Goal: Transaction & Acquisition: Purchase product/service

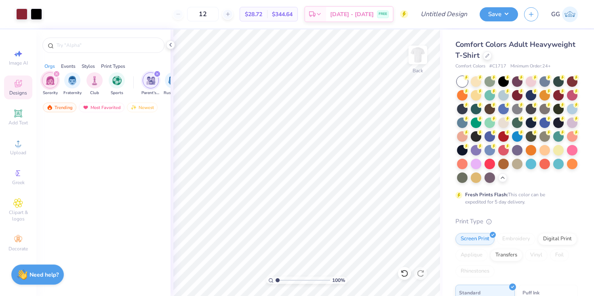
scroll to position [6759, 0]
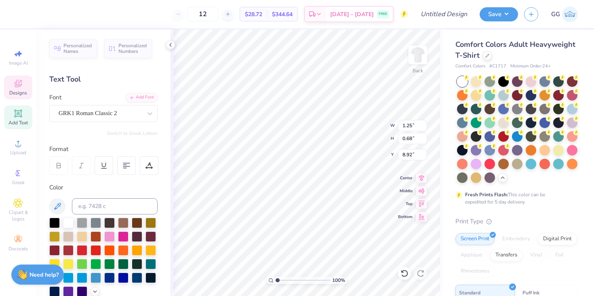
type textarea "AxO"
type input "8.71"
type input "9.75"
type input "6.16"
drag, startPoint x: 402, startPoint y: 274, endPoint x: 408, endPoint y: 276, distance: 7.1
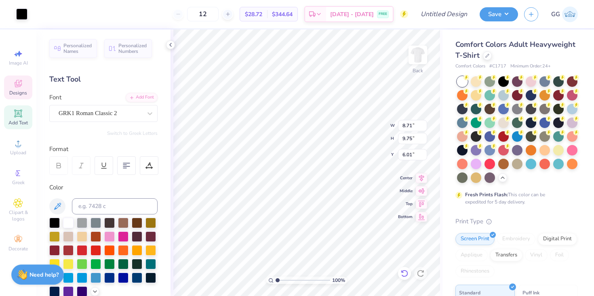
click at [402, 274] on icon at bounding box center [405, 274] width 8 height 8
type input "6.16"
click at [402, 276] on icon at bounding box center [405, 274] width 8 height 8
click at [423, 275] on icon at bounding box center [420, 273] width 7 height 7
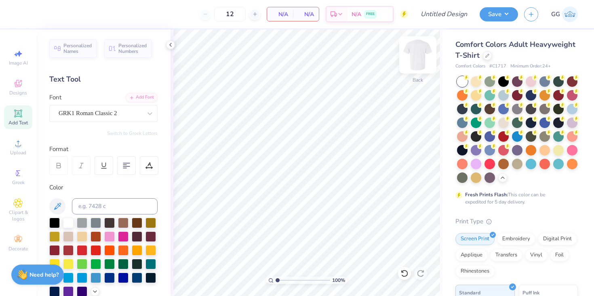
click at [416, 59] on img at bounding box center [418, 55] width 32 height 32
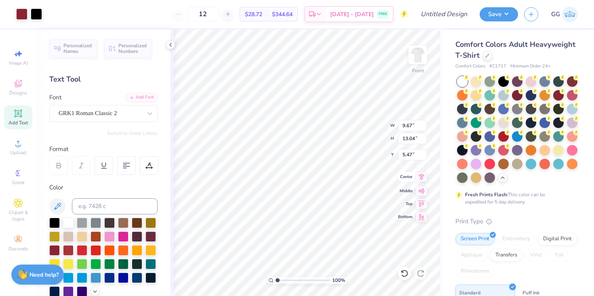
click at [420, 179] on icon at bounding box center [421, 177] width 11 height 10
click at [418, 57] on img at bounding box center [418, 55] width 32 height 32
click at [413, 57] on img at bounding box center [418, 55] width 32 height 32
click at [19, 15] on div at bounding box center [21, 13] width 11 height 11
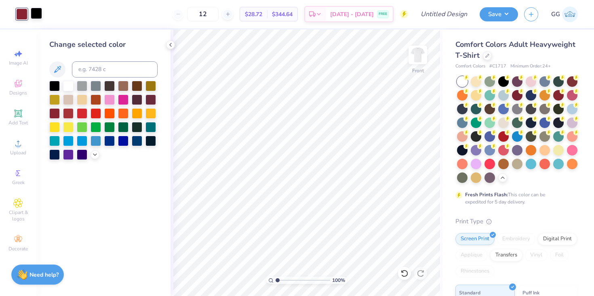
click at [32, 15] on div at bounding box center [36, 13] width 11 height 11
click at [19, 14] on div at bounding box center [21, 13] width 11 height 11
click at [420, 53] on img at bounding box center [418, 55] width 32 height 32
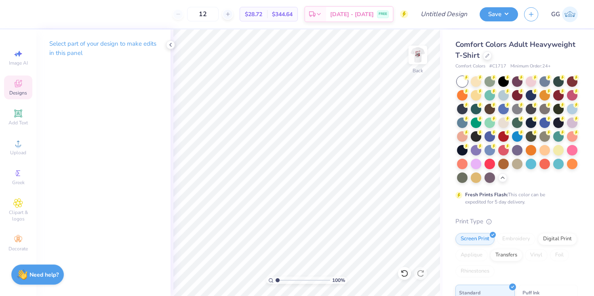
click at [18, 88] on icon at bounding box center [18, 84] width 10 height 10
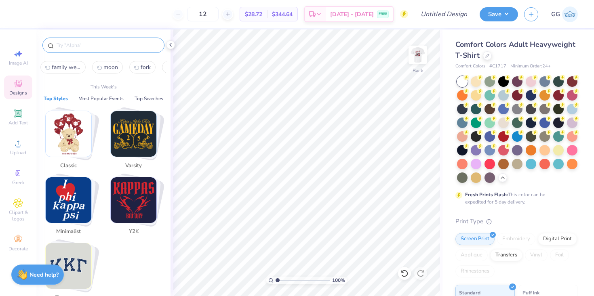
click at [67, 46] on input "text" at bounding box center [107, 45] width 103 height 8
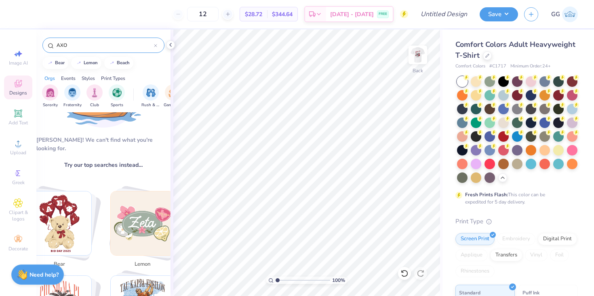
scroll to position [26, 0]
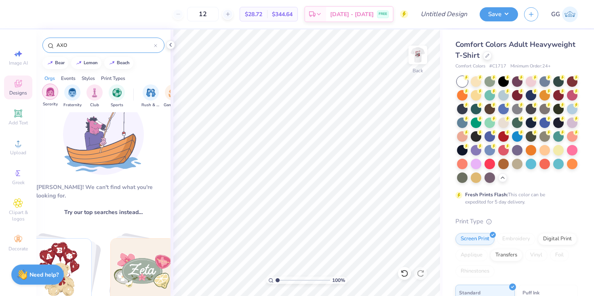
type input "AXO"
click at [48, 95] on img "filter for Sorority" at bounding box center [50, 91] width 9 height 9
click at [74, 46] on input "AXO" at bounding box center [105, 45] width 98 height 8
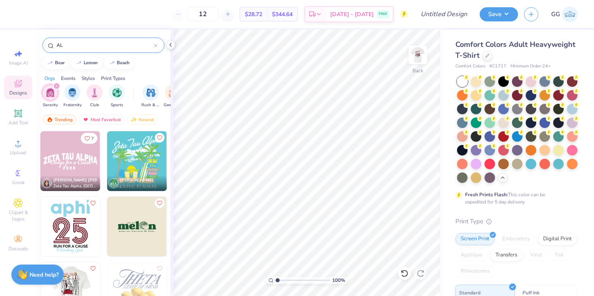
type input "A"
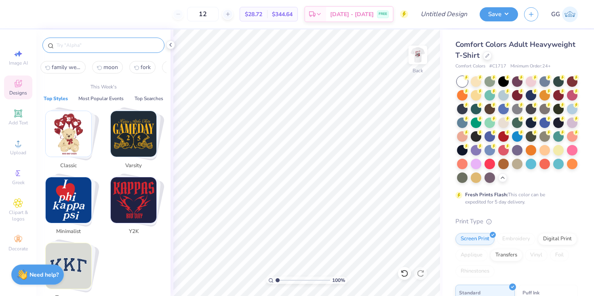
type input "s"
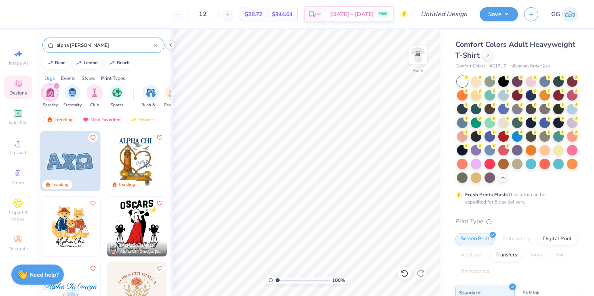
type input "alpha [PERSON_NAME]"
click at [80, 166] on img at bounding box center [70, 161] width 60 height 60
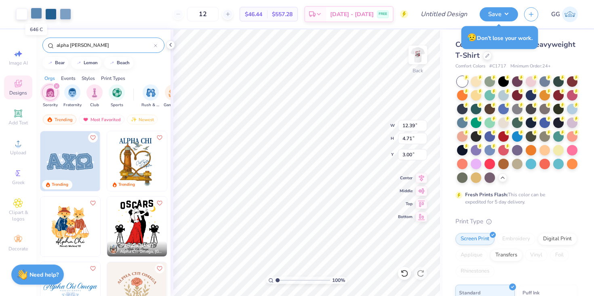
click at [38, 12] on div at bounding box center [36, 13] width 11 height 11
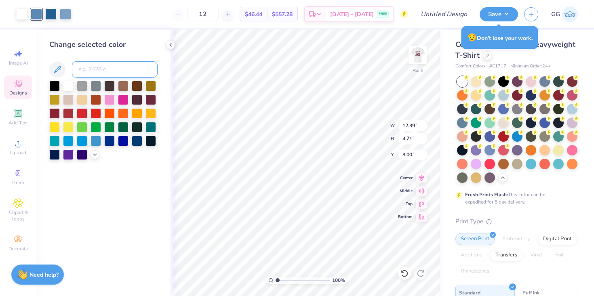
click at [96, 72] on input at bounding box center [115, 69] width 86 height 16
type input "202"
click at [94, 67] on input at bounding box center [115, 69] width 86 height 16
click at [49, 13] on div at bounding box center [50, 13] width 11 height 11
click at [98, 94] on div at bounding box center [96, 99] width 11 height 11
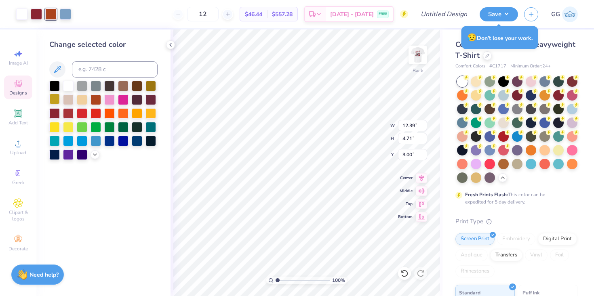
click at [51, 98] on div at bounding box center [54, 99] width 11 height 11
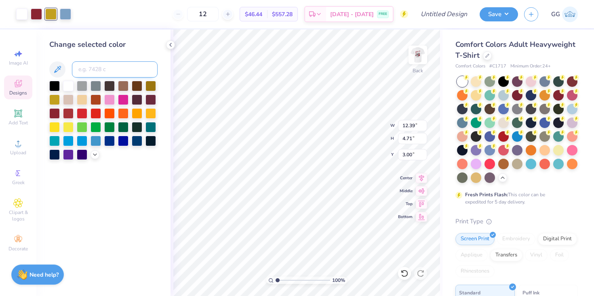
click at [119, 66] on input at bounding box center [115, 69] width 86 height 16
click at [67, 15] on div at bounding box center [65, 13] width 11 height 11
click at [86, 67] on input at bounding box center [115, 69] width 86 height 16
type input "202a c"
click at [91, 71] on input "202a c" at bounding box center [115, 69] width 86 height 16
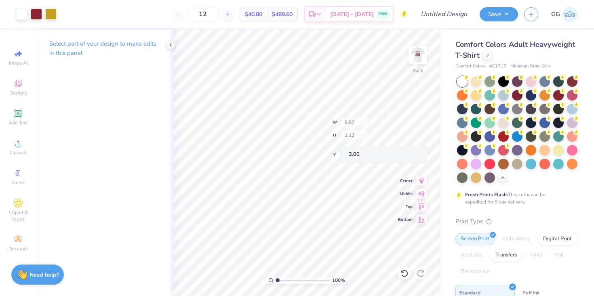
type input "5.57"
type input "2.12"
click at [170, 101] on div "Select part of your design to make edits in this panel" at bounding box center [103, 163] width 134 height 267
type input "3.63"
type input "13.92"
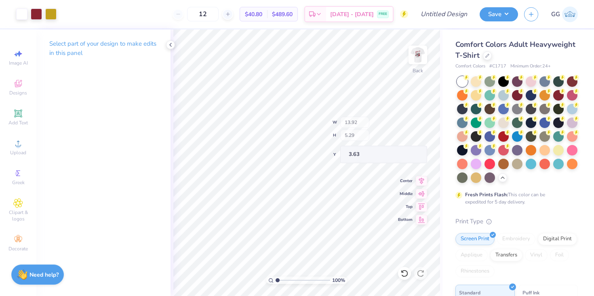
type input "5.29"
type input "0.59"
type input "0.61"
type input "3.63"
type input "0.61"
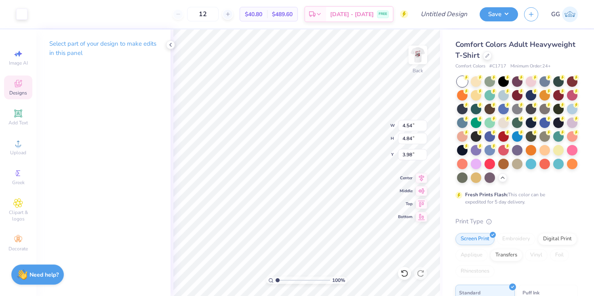
type input "0.62"
type input "4.10"
type input "3.99"
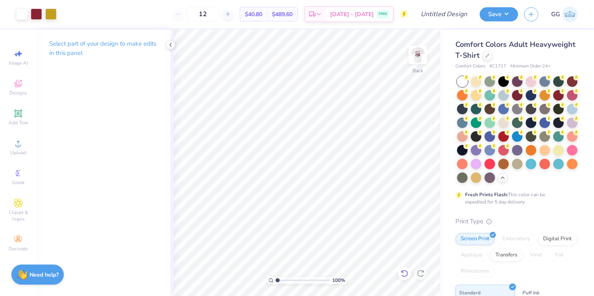
click at [405, 274] on icon at bounding box center [405, 274] width 8 height 8
click at [175, 19] on div "12 $40.80 Per Item $489.60 Total Est. Delivery [DATE] - [DATE] FREE" at bounding box center [236, 14] width 346 height 28
type input "6.58"
type input "2.44"
click at [162, 15] on div "12 $40.80 Per Item $489.60 Total Est. Delivery [DATE] - [DATE] FREE" at bounding box center [236, 14] width 346 height 28
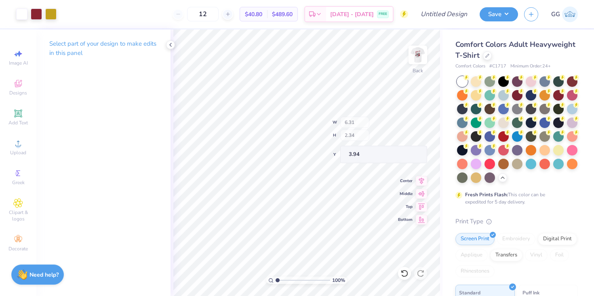
type input "6.31"
type input "2.34"
click at [404, 274] on icon at bounding box center [405, 274] width 8 height 8
click at [17, 118] on icon at bounding box center [18, 114] width 10 height 10
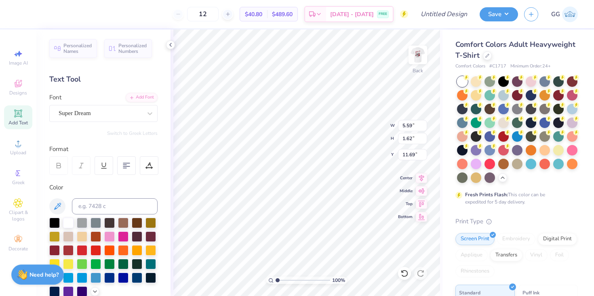
scroll to position [0, 0]
type textarea "T"
type textarea "[GEOGRAPHIC_DATA], [US_STATE]"
click at [92, 207] on input at bounding box center [115, 206] width 86 height 16
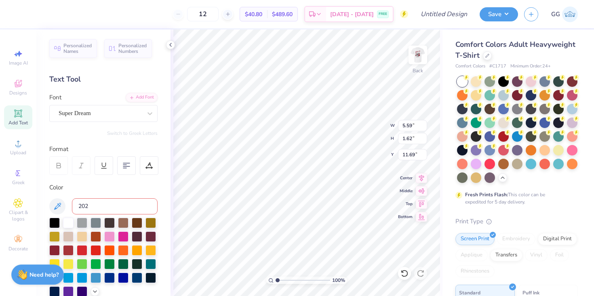
type input "202 c"
type textarea "[GEOGRAPHIC_DATA], [US_STATE]"
click at [55, 239] on div at bounding box center [54, 236] width 11 height 11
click at [151, 225] on div at bounding box center [151, 222] width 11 height 11
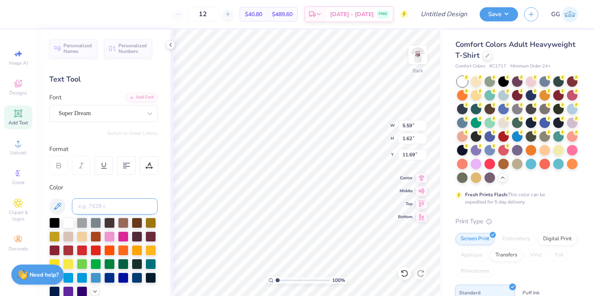
click at [119, 206] on input at bounding box center [115, 206] width 86 height 16
type input "202 c"
type textarea "[GEOGRAPHIC_DATA], [US_STATE]"
click at [103, 104] on div "Font Super Dream" at bounding box center [103, 107] width 108 height 29
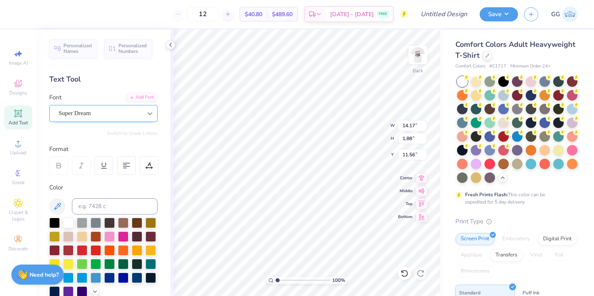
click at [110, 108] on div at bounding box center [100, 113] width 83 height 11
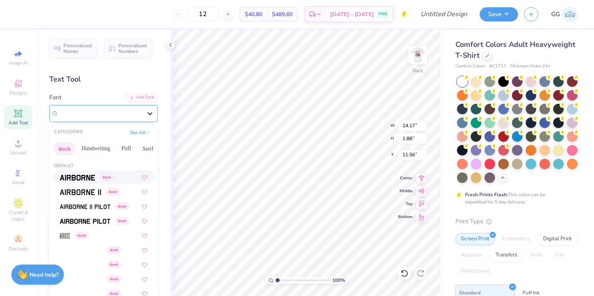
type input "8.66"
type input "1.15"
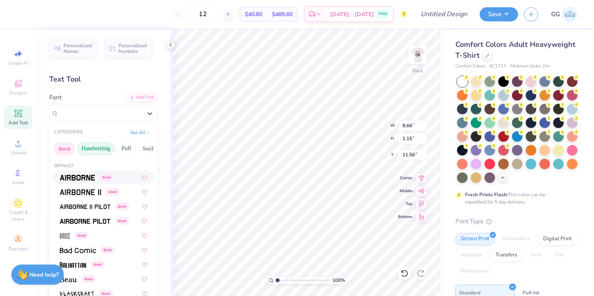
click at [99, 151] on button "Handwriting" at bounding box center [96, 148] width 38 height 13
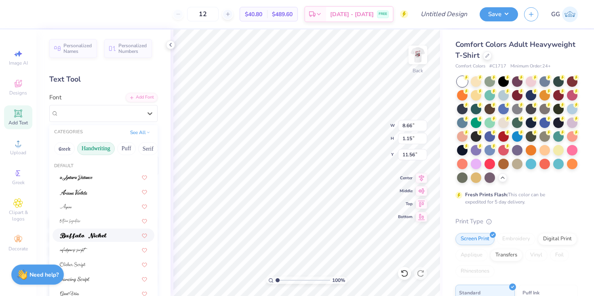
click at [92, 240] on div at bounding box center [104, 235] width 102 height 13
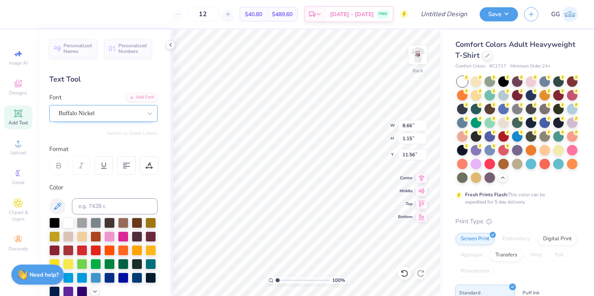
type input "7.71"
type input "1.04"
type input "11.61"
type input "2.54"
type input "2.41"
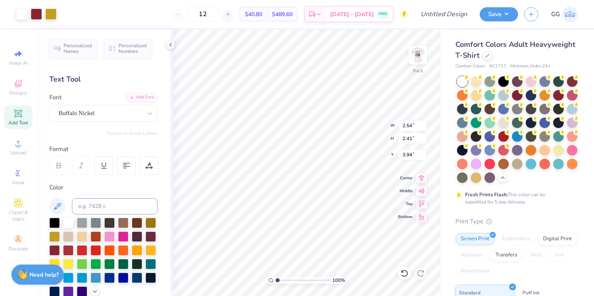
type input "3.94"
click at [404, 275] on icon at bounding box center [405, 274] width 8 height 8
click at [402, 268] on div at bounding box center [404, 273] width 13 height 13
click at [405, 274] on icon at bounding box center [405, 274] width 8 height 8
click at [404, 273] on icon at bounding box center [405, 274] width 8 height 8
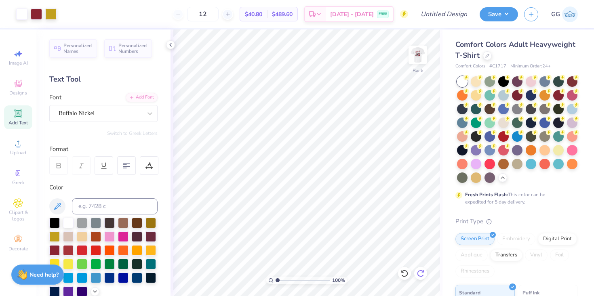
click at [421, 274] on icon at bounding box center [421, 274] width 8 height 8
type input "4.11"
click at [99, 139] on div "Personalized Names Personalized Numbers Text Tool Add Font Font Buffalo Nickel …" at bounding box center [103, 163] width 134 height 267
click at [91, 137] on div "Personalized Names Personalized Numbers Text Tool Add Font Font Buffalo Nickel …" at bounding box center [103, 163] width 134 height 267
click at [420, 58] on img at bounding box center [418, 55] width 32 height 32
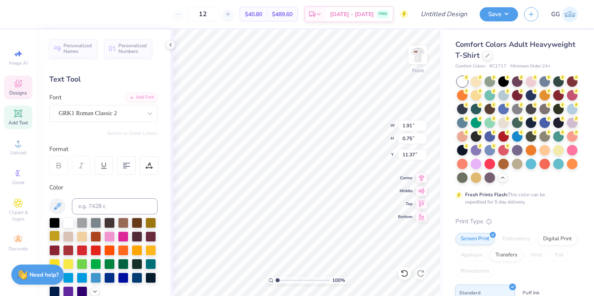
click at [57, 240] on div at bounding box center [54, 236] width 11 height 11
click at [143, 118] on div at bounding box center [150, 113] width 15 height 15
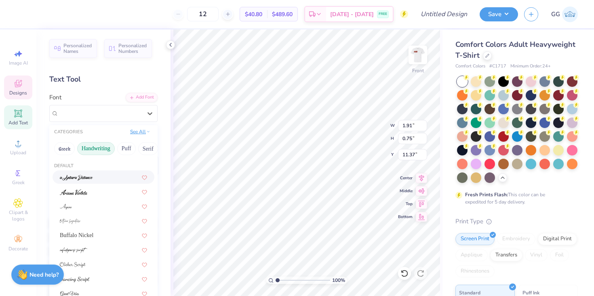
click at [142, 131] on button "See All" at bounding box center [140, 132] width 25 height 8
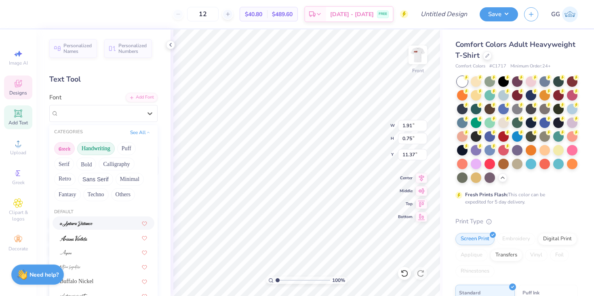
click at [60, 152] on button "Greek" at bounding box center [64, 148] width 21 height 13
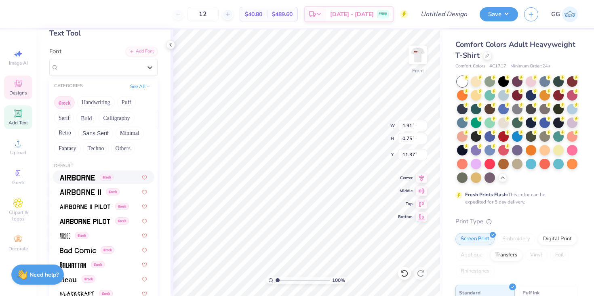
scroll to position [0, 0]
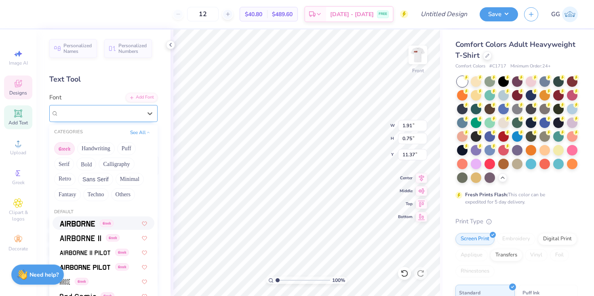
click at [140, 118] on div at bounding box center [100, 113] width 83 height 11
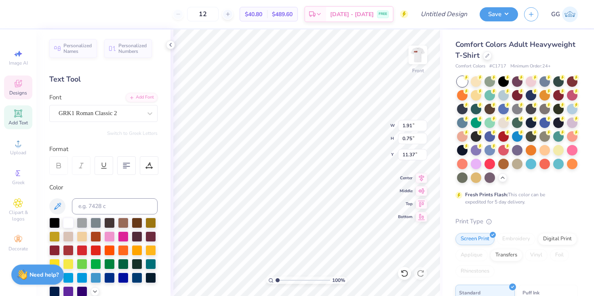
type textarea "AxO"
type input "8.85"
type input "9.91"
type input "8.60"
type input "1.91"
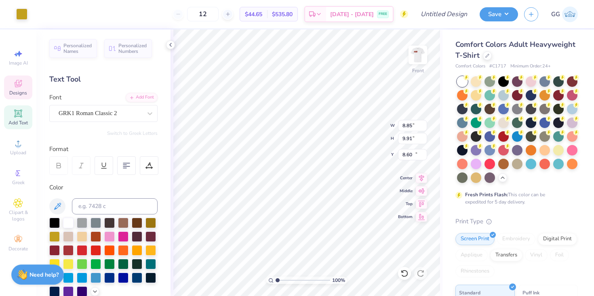
type input "0.75"
type input "11.37"
type input "2.30"
type input "0.90"
type input "11.27"
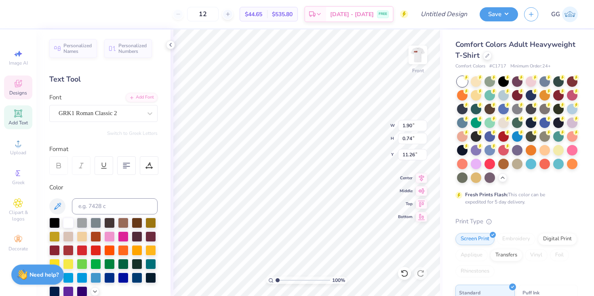
type input "1.90"
type input "0.74"
type input "11.26"
type input "8.85"
type input "9.91"
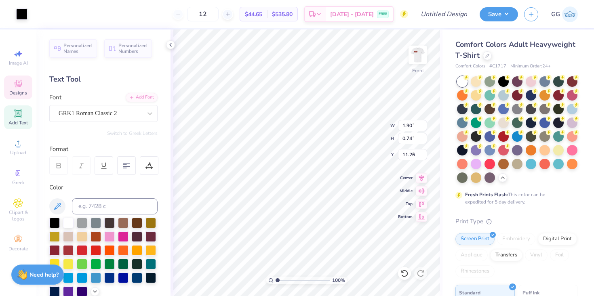
type input "8.60"
type input "1.90"
type input "0.74"
type input "11.27"
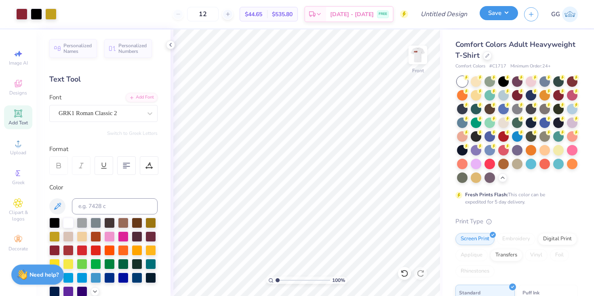
click at [494, 14] on button "Save" at bounding box center [499, 13] width 38 height 14
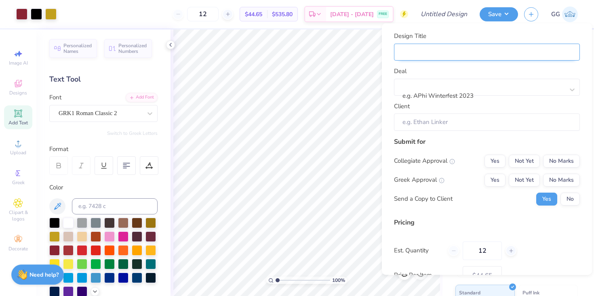
click at [438, 55] on input "Design Title" at bounding box center [487, 51] width 186 height 17
type input "A"
type input "AL"
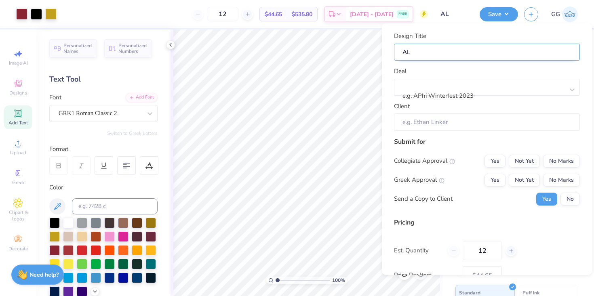
type input "ALP"
type input "AL"
type input "A"
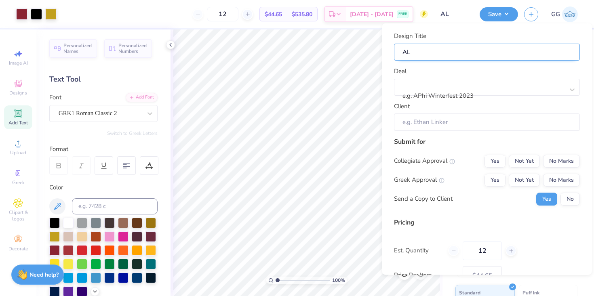
type input "A"
type input "AX"
type input "AXO"
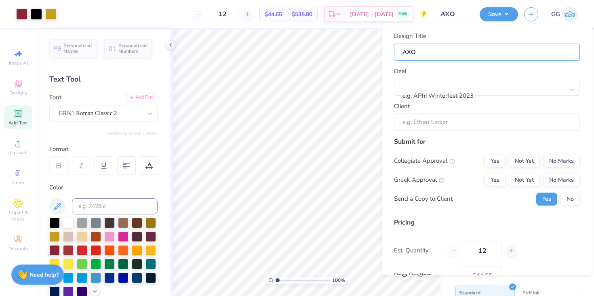
type input "AXO"
type input "AXO F"
type input "AXO FA"
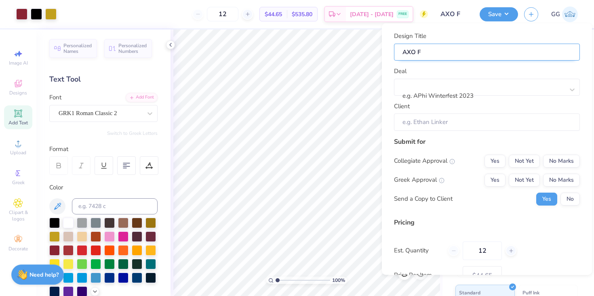
type input "AXO FA"
type input "AXO FAM"
type input "AXO FAMI"
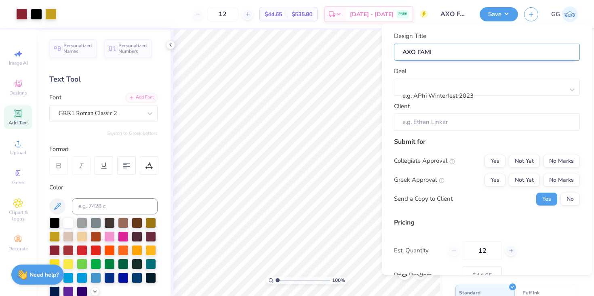
type input "AXO FAMIL"
type input "AXO FAMI"
type input "AXO FAM"
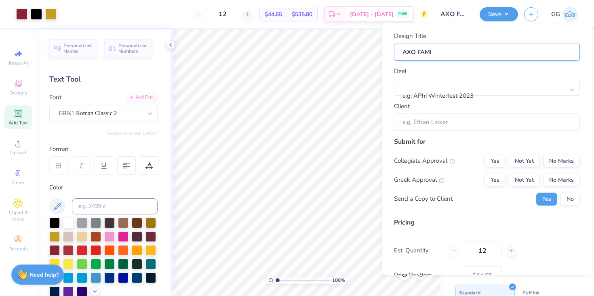
type input "AXO FAM"
type input "AXO FA"
type input "AXO F"
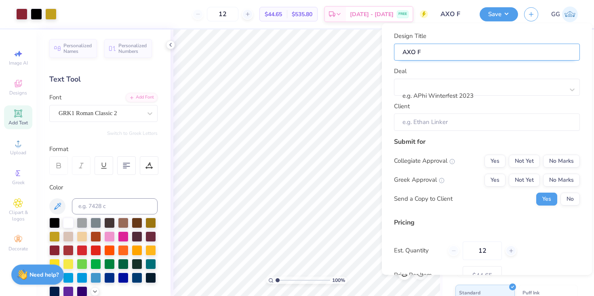
type input "AXO Fa"
type input "AXO Fam"
type input "AXO Fami"
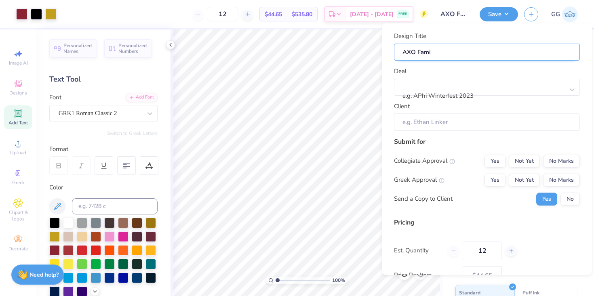
type input "AXO Famil"
type input "AXO Familk"
type input "AXO Familky"
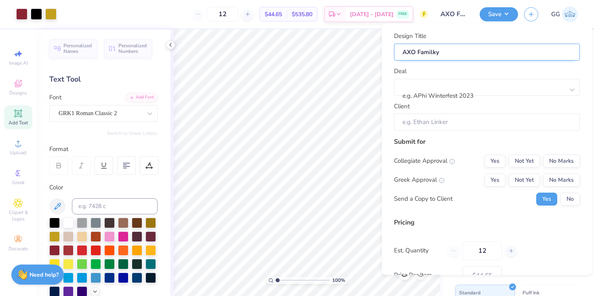
type input "AXO Familk"
type input "AXO Famil"
type input "AXO Family"
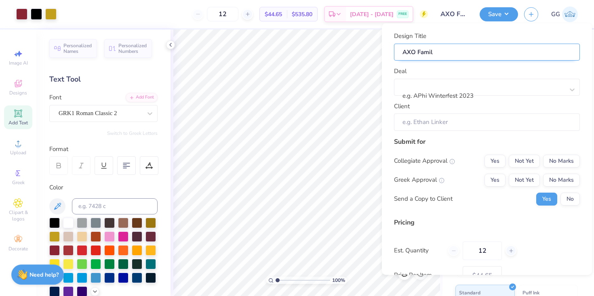
type input "AXO Family"
type input "AXO Family W"
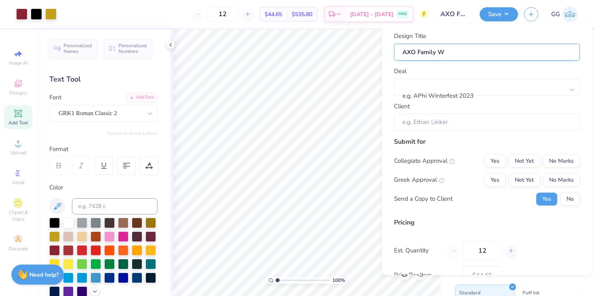
type input "AXO Family We"
type input "AXO Family Wee"
type input "AXO Family Week"
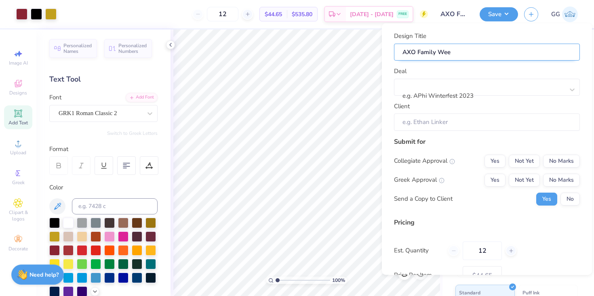
type input "AXO Family Week"
type input "AXO Family Weeke"
type input "AXO Family Weeken"
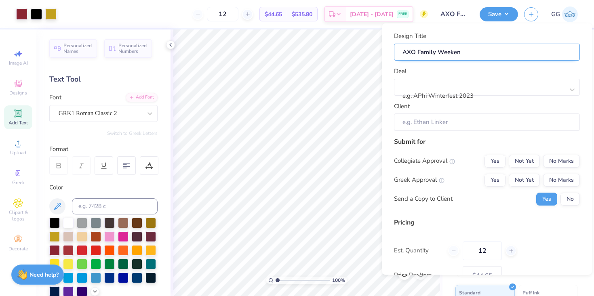
type input "AXO Family Weekend"
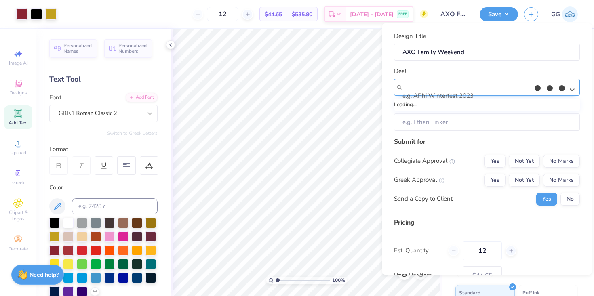
click at [460, 89] on div at bounding box center [468, 85] width 131 height 11
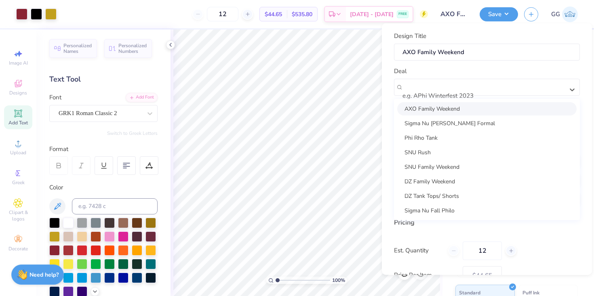
click at [427, 108] on div "AXO Family Weekend" at bounding box center [486, 108] width 179 height 13
type input "My Ngo"
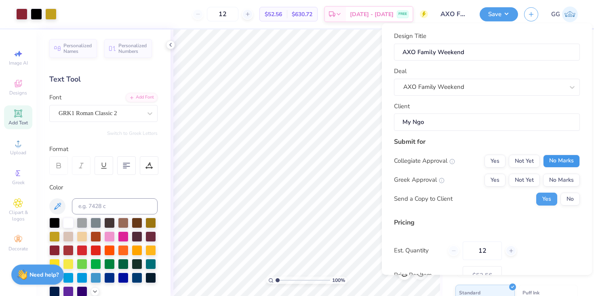
click at [554, 157] on button "No Marks" at bounding box center [561, 160] width 37 height 13
click at [496, 182] on button "Yes" at bounding box center [495, 179] width 21 height 13
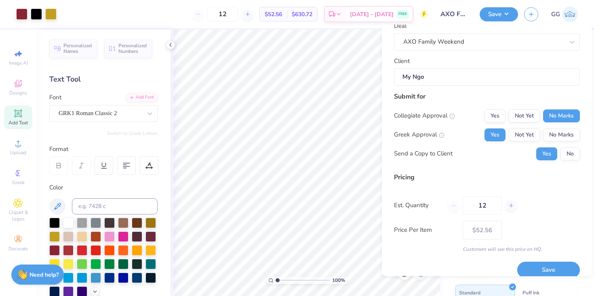
scroll to position [47, 0]
click at [569, 158] on button "No" at bounding box center [570, 153] width 19 height 13
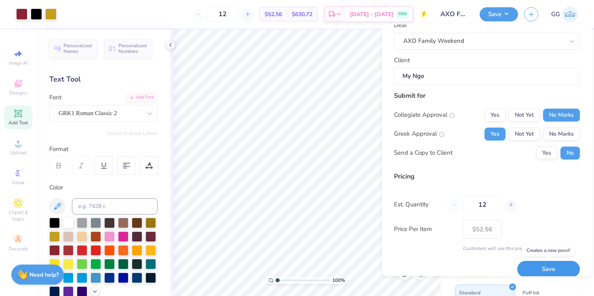
click at [539, 266] on button "Save" at bounding box center [548, 270] width 63 height 17
click at [552, 268] on div "Saving..." at bounding box center [548, 270] width 63 height 17
click at [540, 234] on div "Price Per Item $52.56" at bounding box center [487, 229] width 186 height 19
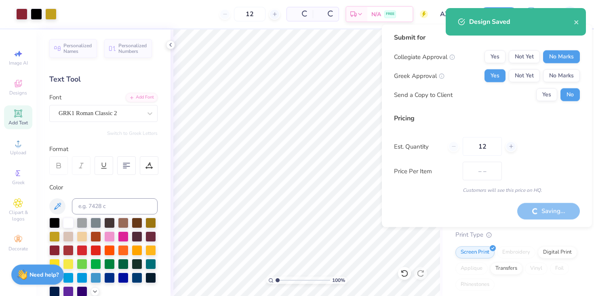
type input "$44.65"
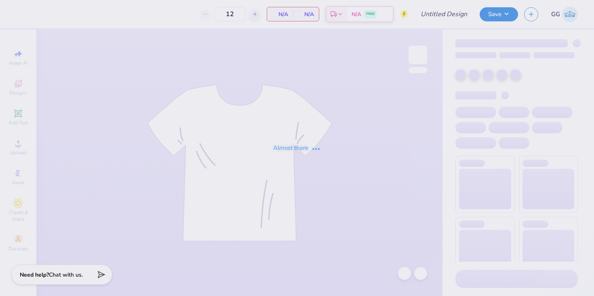
type input "AXO Family Weekend"
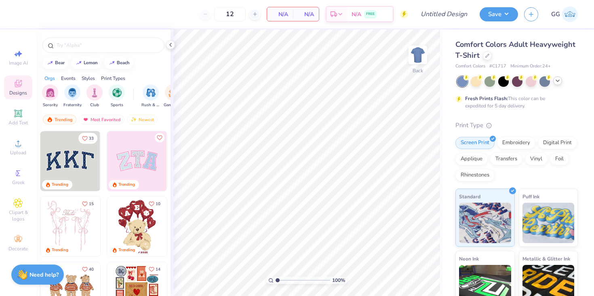
click at [556, 79] on icon at bounding box center [558, 81] width 6 height 6
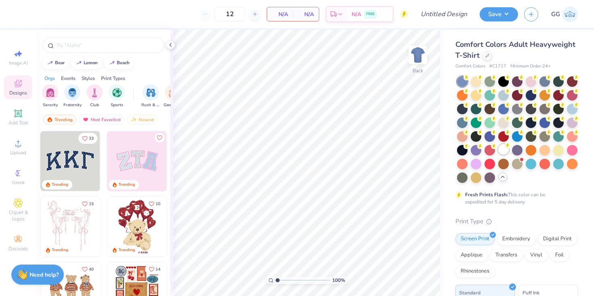
click at [468, 80] on icon at bounding box center [466, 78] width 3 height 4
click at [486, 55] on icon at bounding box center [487, 55] width 4 height 4
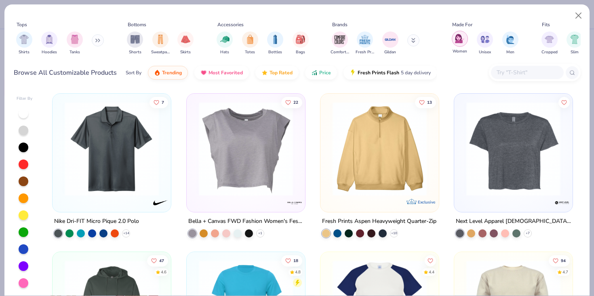
click at [454, 42] on div "filter for Women" at bounding box center [460, 39] width 16 height 16
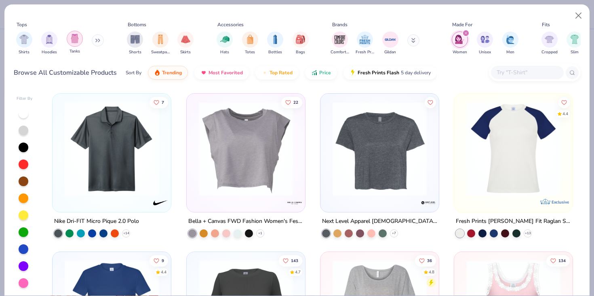
click at [70, 40] on img "filter for Tanks" at bounding box center [74, 38] width 9 height 9
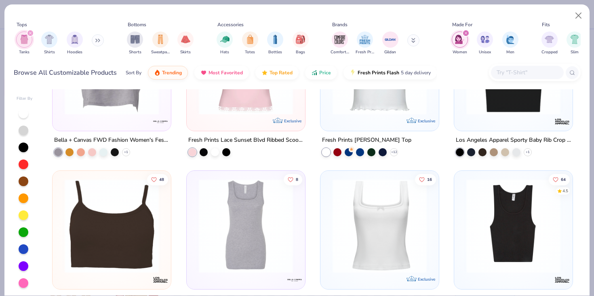
scroll to position [86, 0]
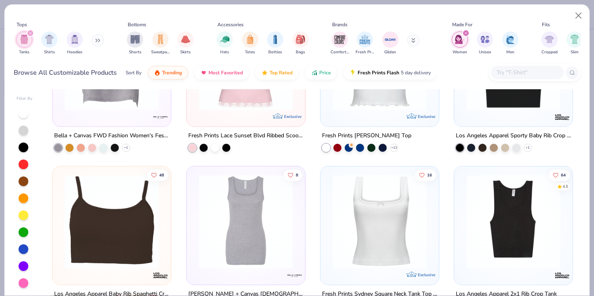
click at [384, 232] on img at bounding box center [380, 222] width 102 height 94
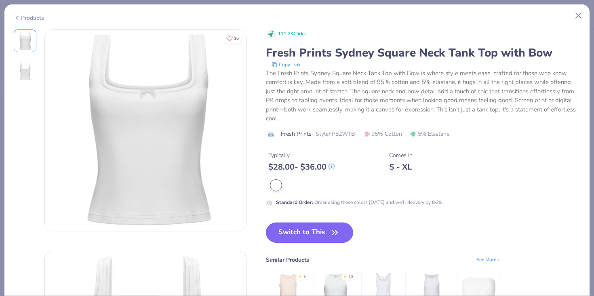
click at [312, 233] on button "Switch to This" at bounding box center [310, 233] width 88 height 20
type input "50"
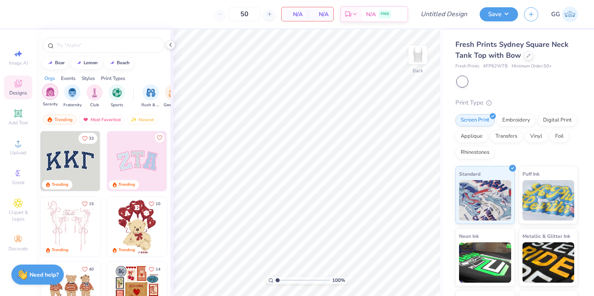
click at [51, 98] on div "filter for Sorority" at bounding box center [50, 92] width 16 height 16
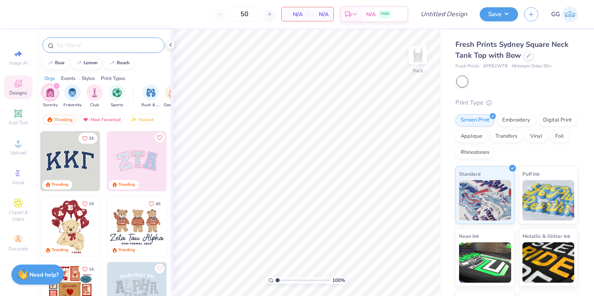
click at [80, 48] on input "text" at bounding box center [107, 45] width 103 height 8
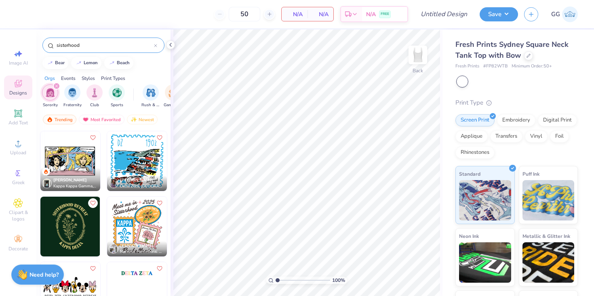
type input "sisterhood"
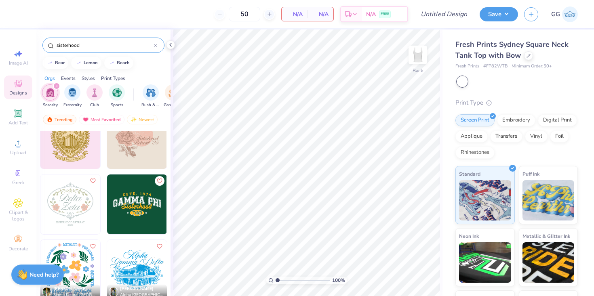
scroll to position [285, 0]
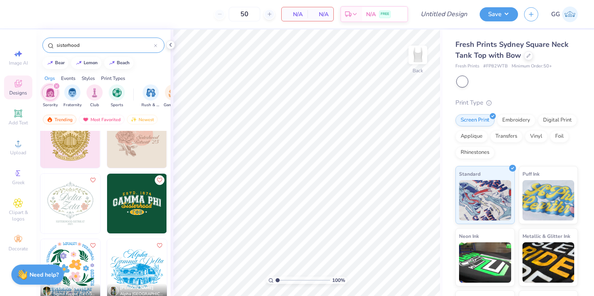
click at [80, 217] on img at bounding box center [70, 204] width 60 height 60
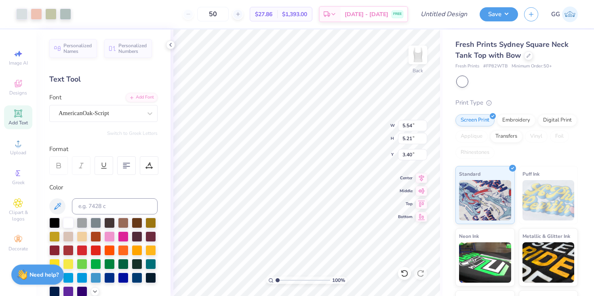
type input "1.27"
type input "5.53"
type input "4.52"
type textarea "L"
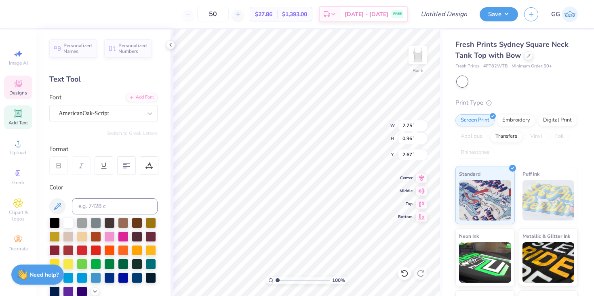
scroll to position [0, 1]
type textarea "ALPHA CHI"
type input "7.44"
type input "0.84"
type textarea "ALPHA CHI"
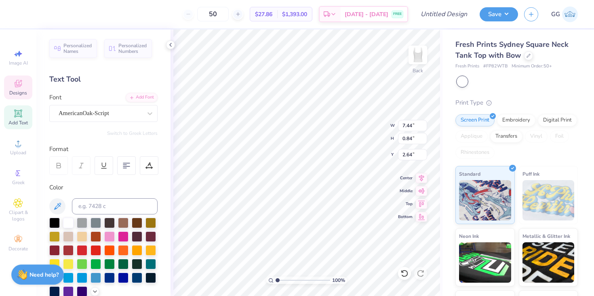
scroll to position [0, 1]
click at [355, 123] on div "100 % Back W 7.44 7.44 " H 0.84 0.84 " Y 2.64 2.64 " Center Middle Top Bottom" at bounding box center [307, 163] width 272 height 267
type textarea "OMEGA"
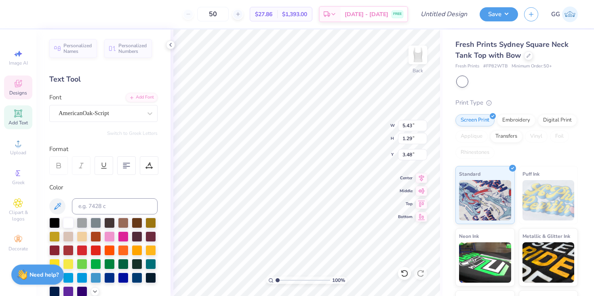
type input "3.37"
type input "0.80"
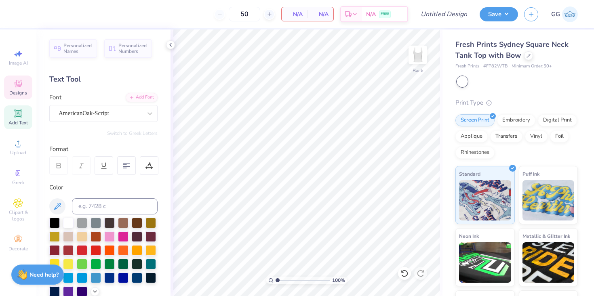
click at [22, 91] on span "Designs" at bounding box center [18, 93] width 18 height 6
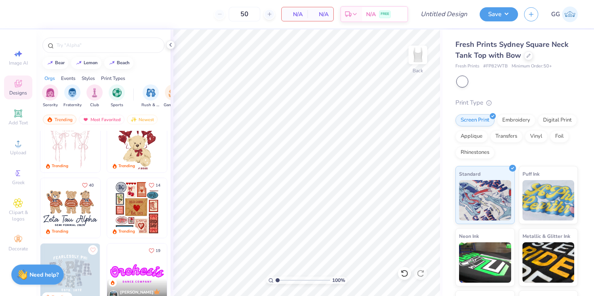
scroll to position [84, 0]
click at [49, 89] on img "filter for Sorority" at bounding box center [50, 91] width 9 height 9
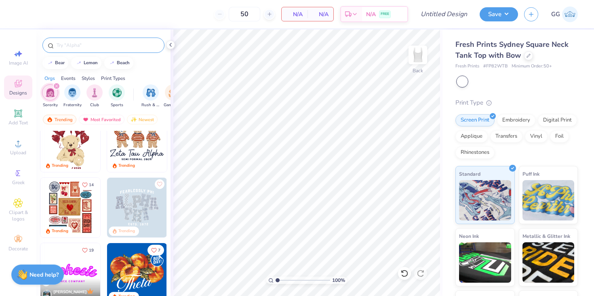
click at [55, 43] on div at bounding box center [103, 45] width 122 height 15
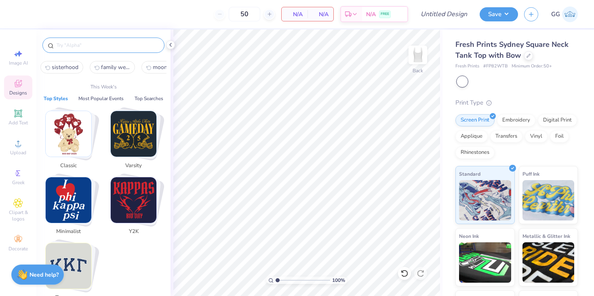
click at [61, 44] on input "text" at bounding box center [107, 45] width 103 height 8
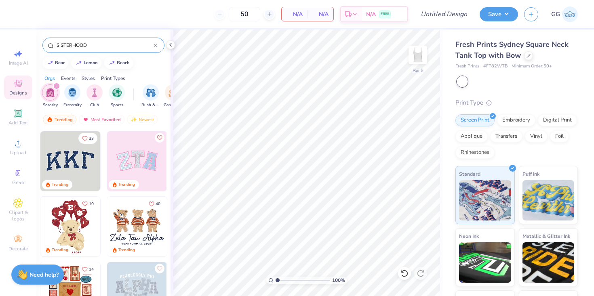
type input "SISTERHOOD"
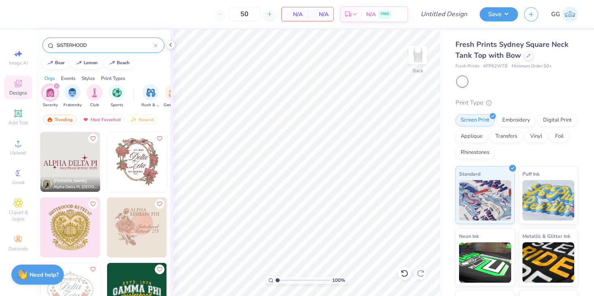
scroll to position [198, 0]
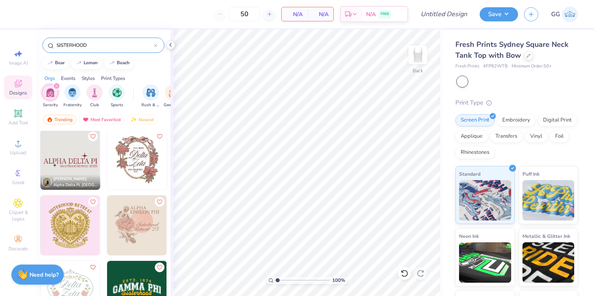
click at [138, 162] on img at bounding box center [137, 160] width 60 height 60
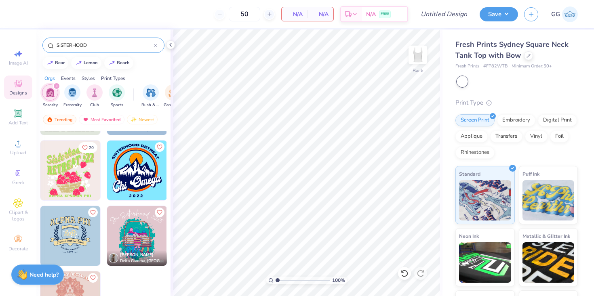
scroll to position [787, 0]
